Goal: Navigation & Orientation: Find specific page/section

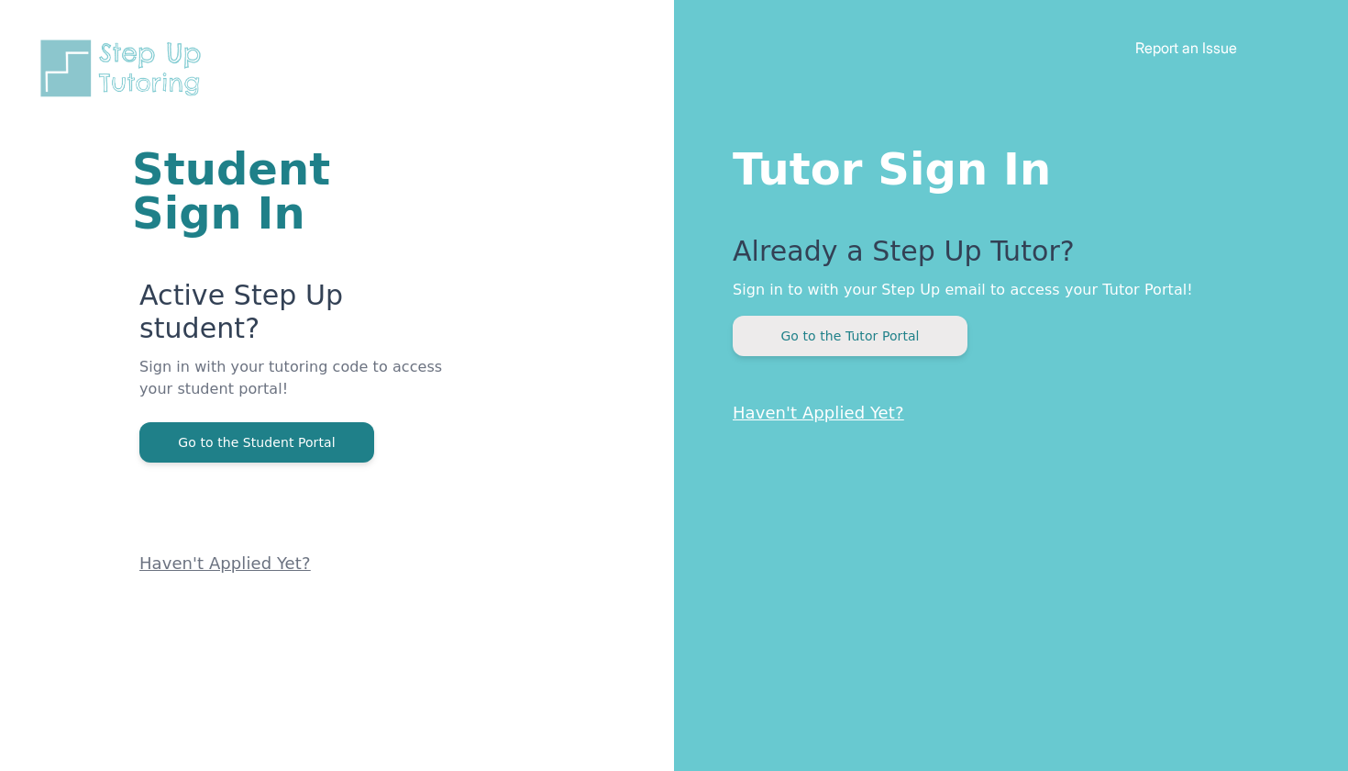
click at [858, 328] on button "Go to the Tutor Portal" at bounding box center [850, 336] width 235 height 40
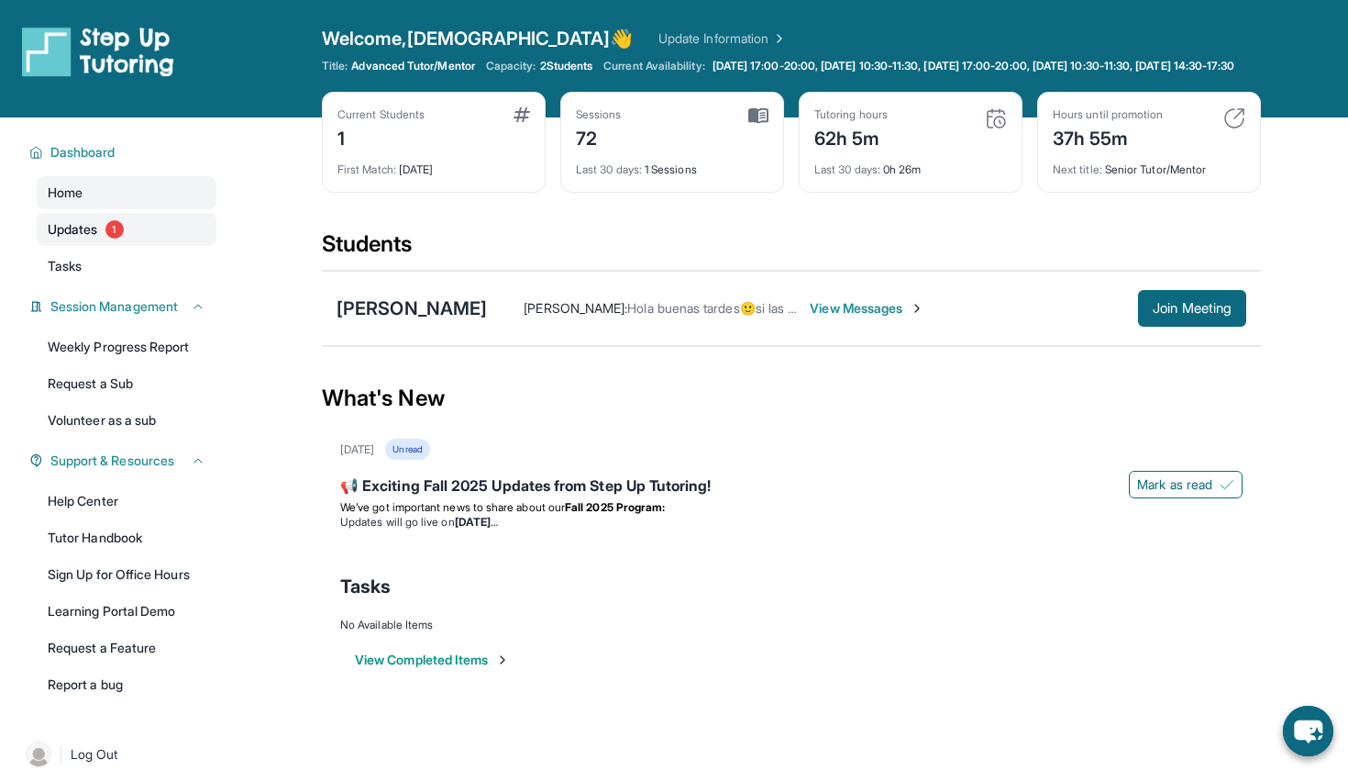
click at [80, 239] on span "Updates" at bounding box center [73, 229] width 50 height 18
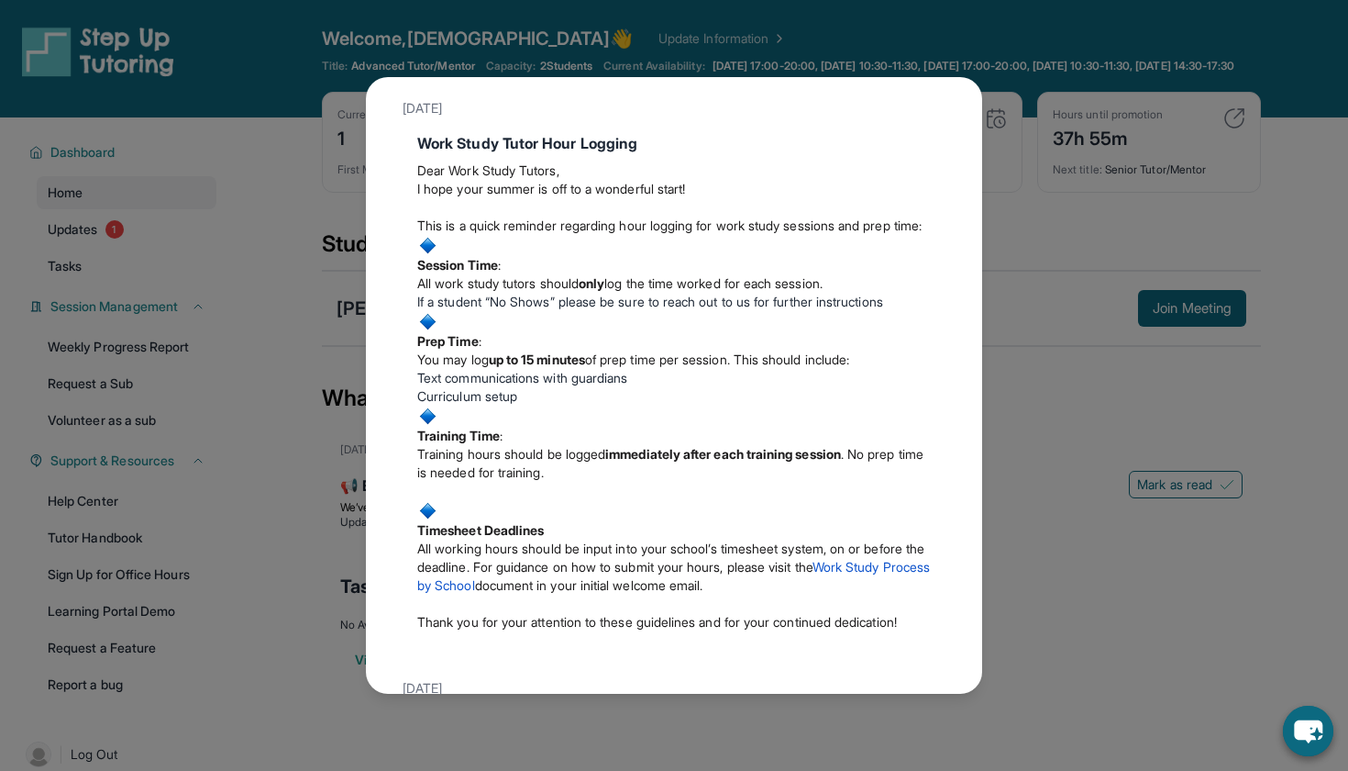
scroll to position [427, 0]
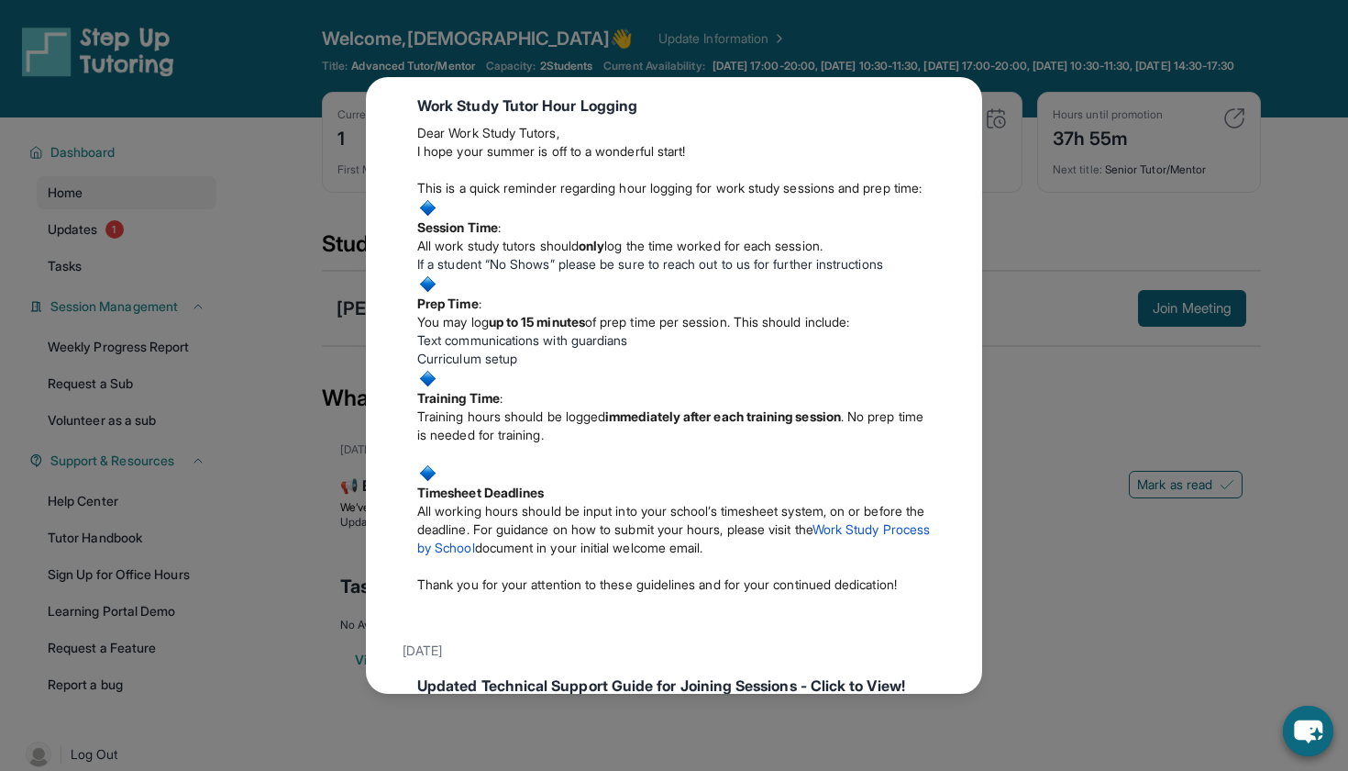
click at [295, 427] on div "Updates August 27th 📢 Exciting Fall 2025 Updates from Step Up Tutoring! We’ve g…" at bounding box center [674, 385] width 1348 height 771
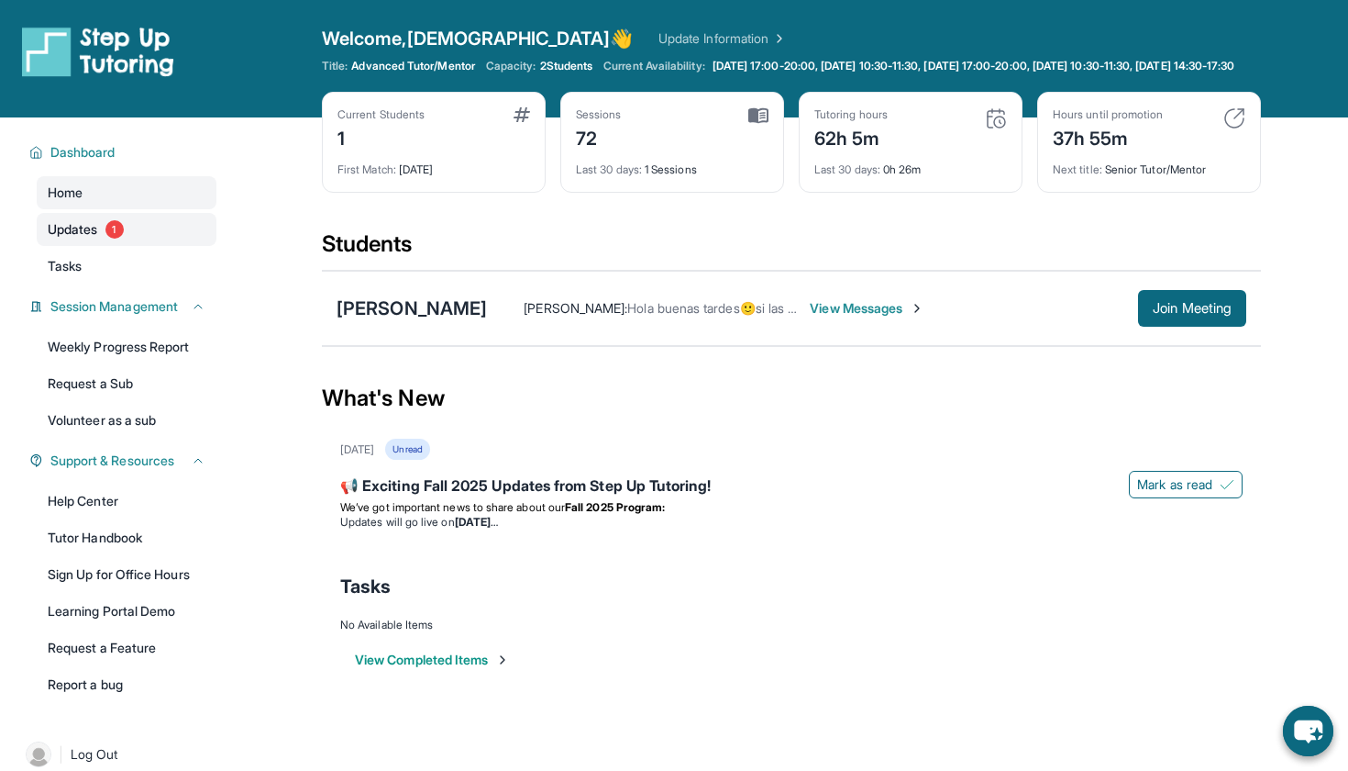
click at [84, 239] on span "Updates" at bounding box center [73, 229] width 50 height 18
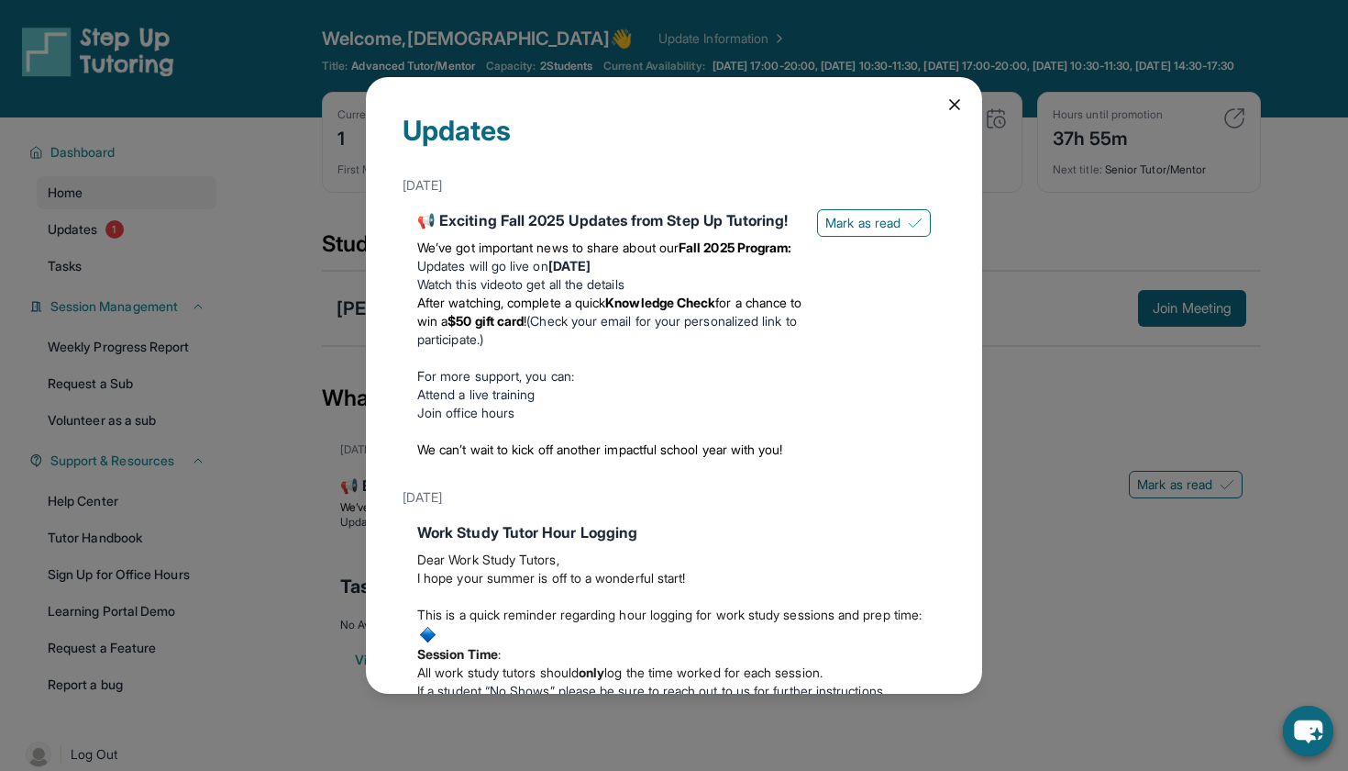
click at [952, 102] on icon at bounding box center [954, 104] width 9 height 9
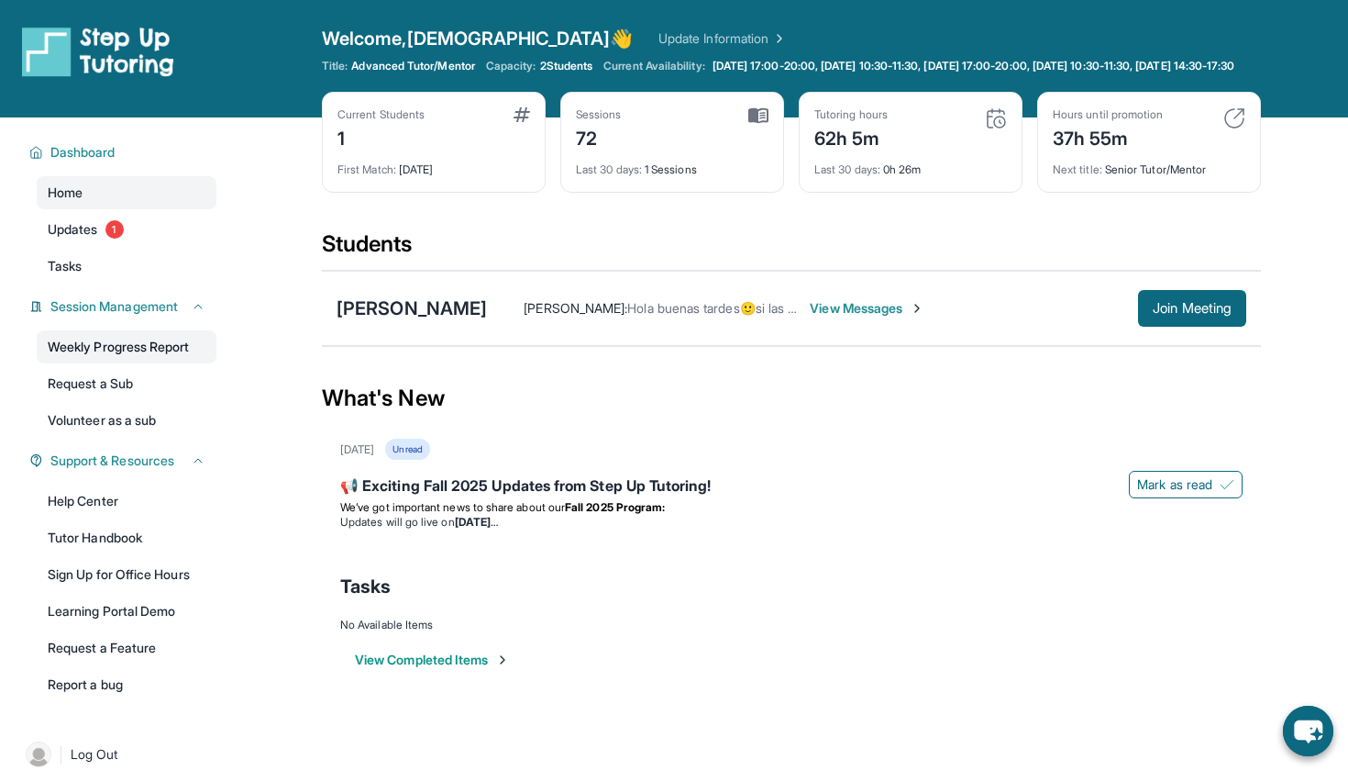
click at [141, 359] on link "Weekly Progress Report" at bounding box center [127, 346] width 180 height 33
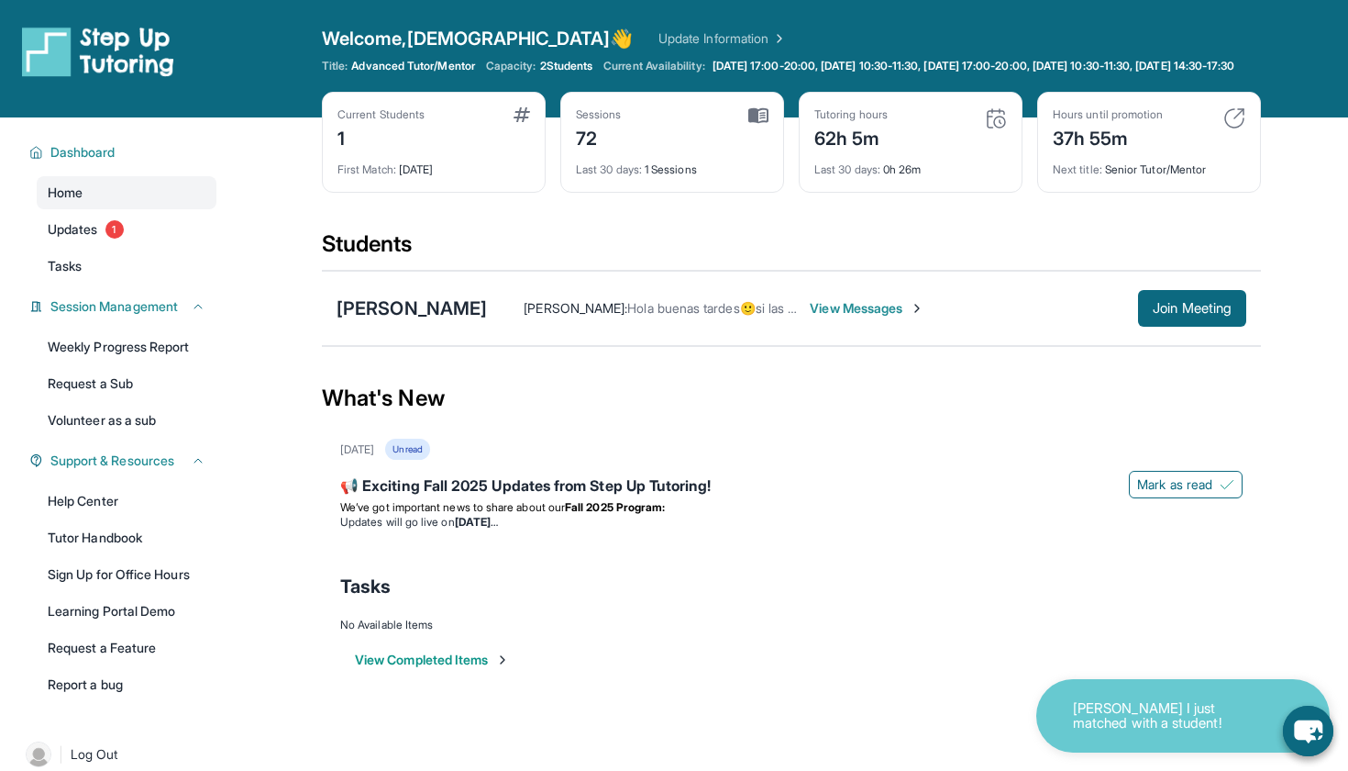
scroll to position [0, 0]
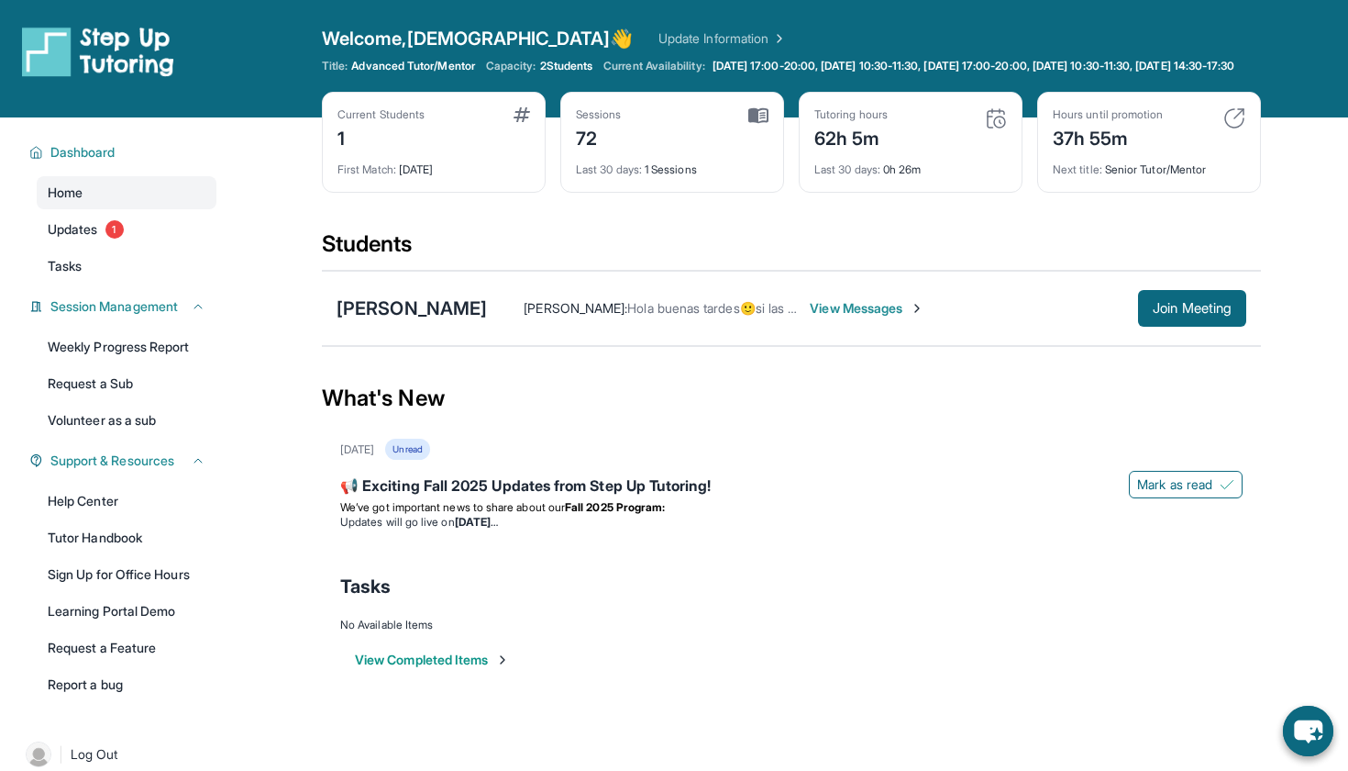
click at [517, 62] on span "Capacity:" at bounding box center [511, 66] width 50 height 15
click at [659, 34] on link "Update Information" at bounding box center [723, 38] width 128 height 18
click at [86, 424] on link "Volunteer as a sub" at bounding box center [127, 420] width 180 height 33
